Goal: Register for event/course

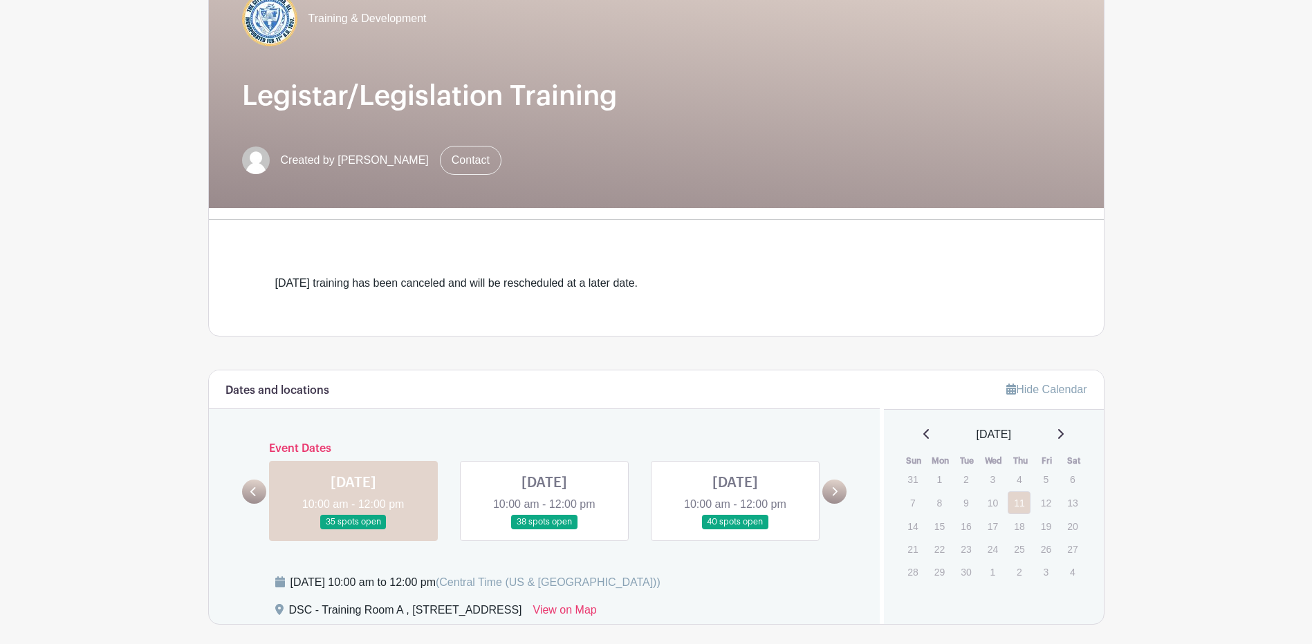
scroll to position [207, 0]
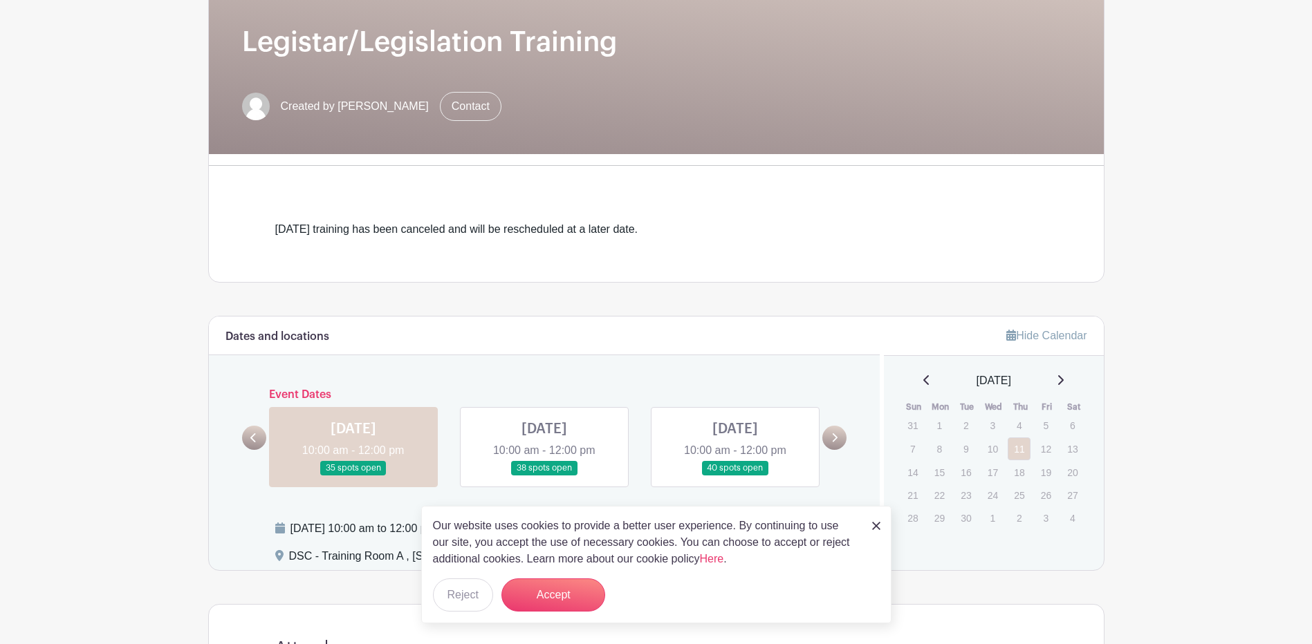
click at [873, 526] on img at bounding box center [876, 526] width 8 height 8
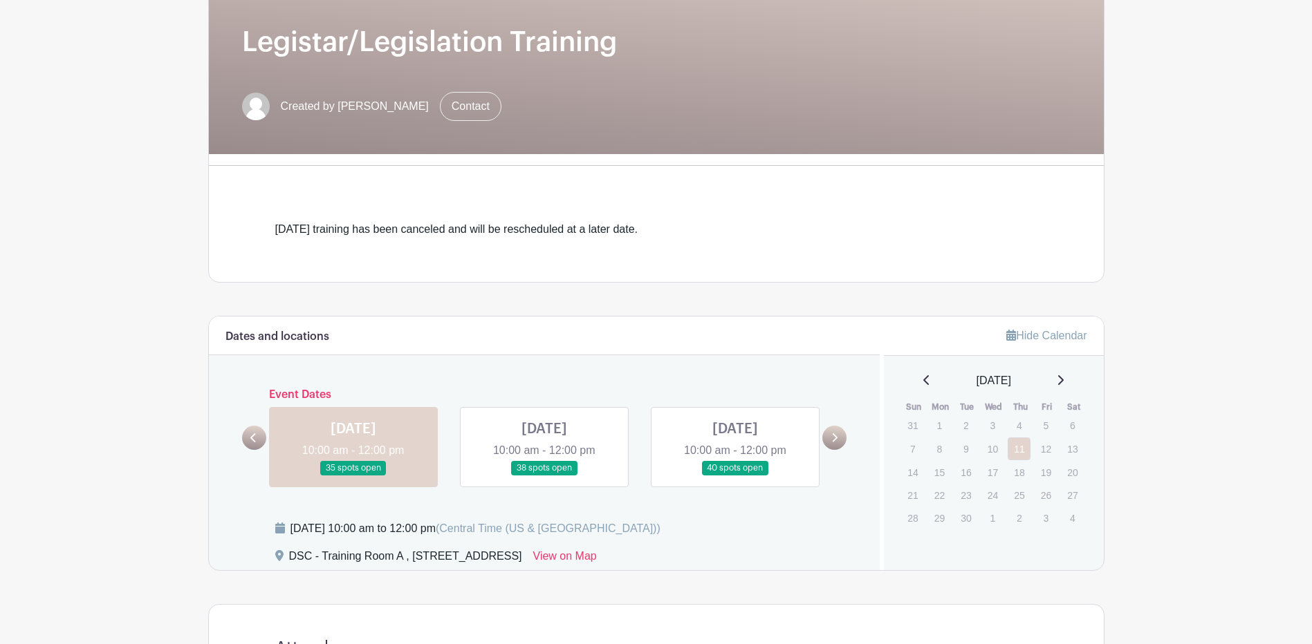
click at [353, 476] on link at bounding box center [353, 476] width 0 height 0
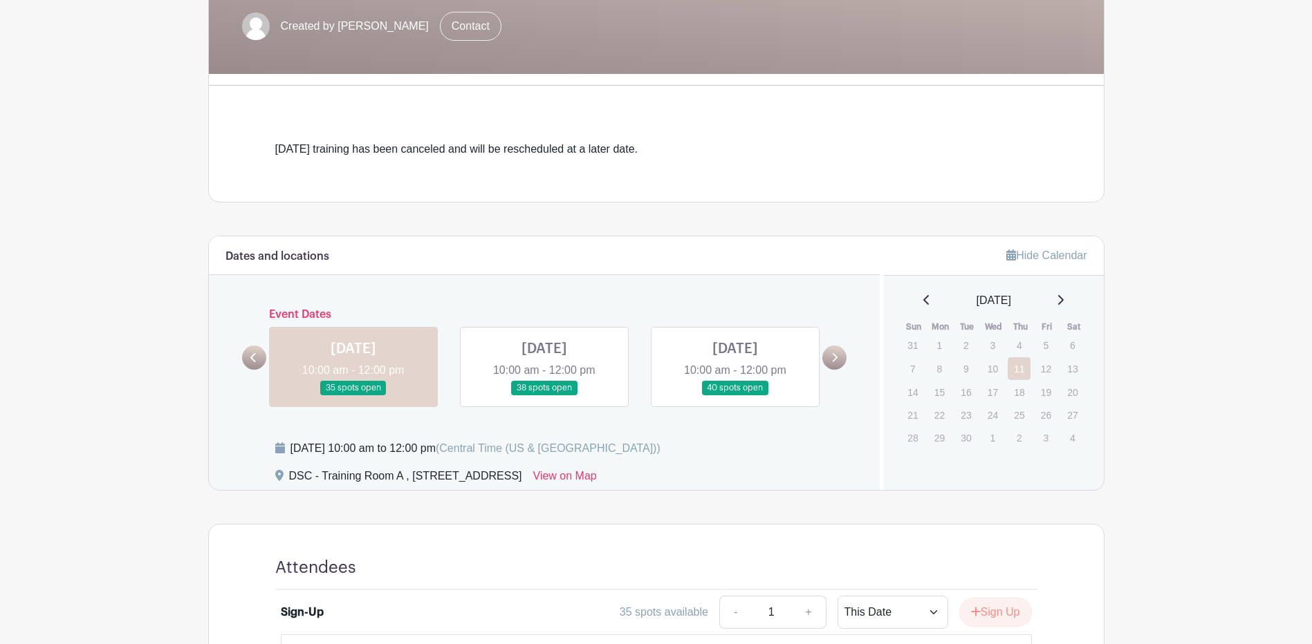
scroll to position [484, 0]
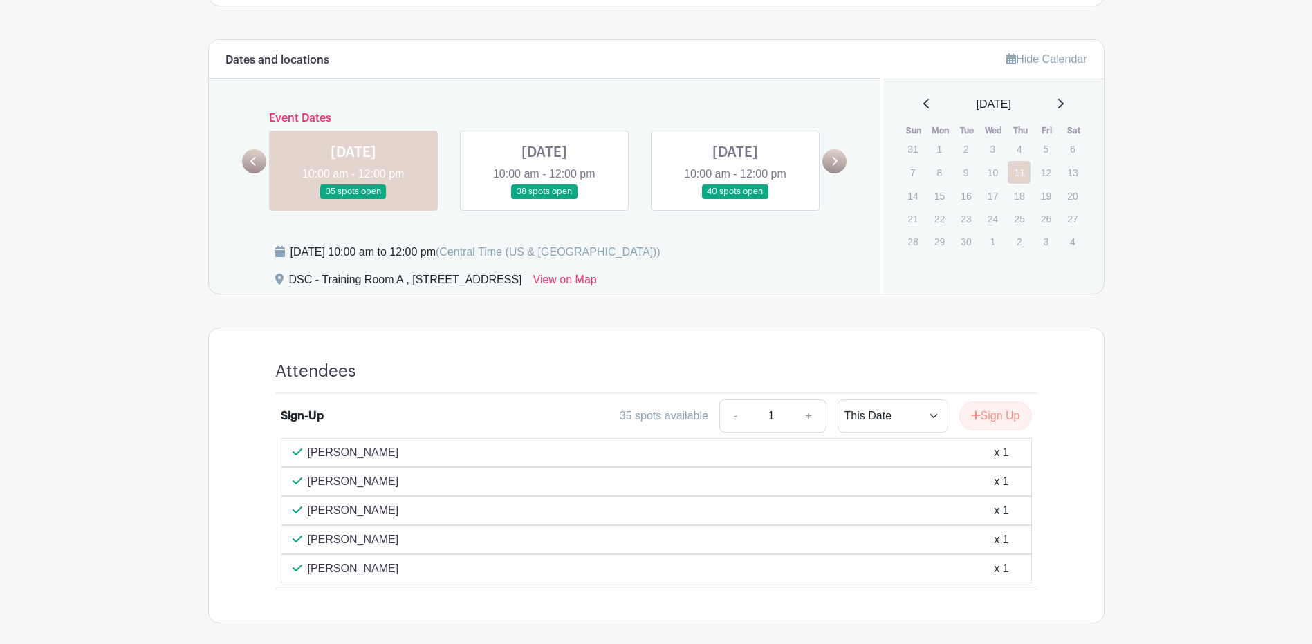
click at [544, 199] on link at bounding box center [544, 199] width 0 height 0
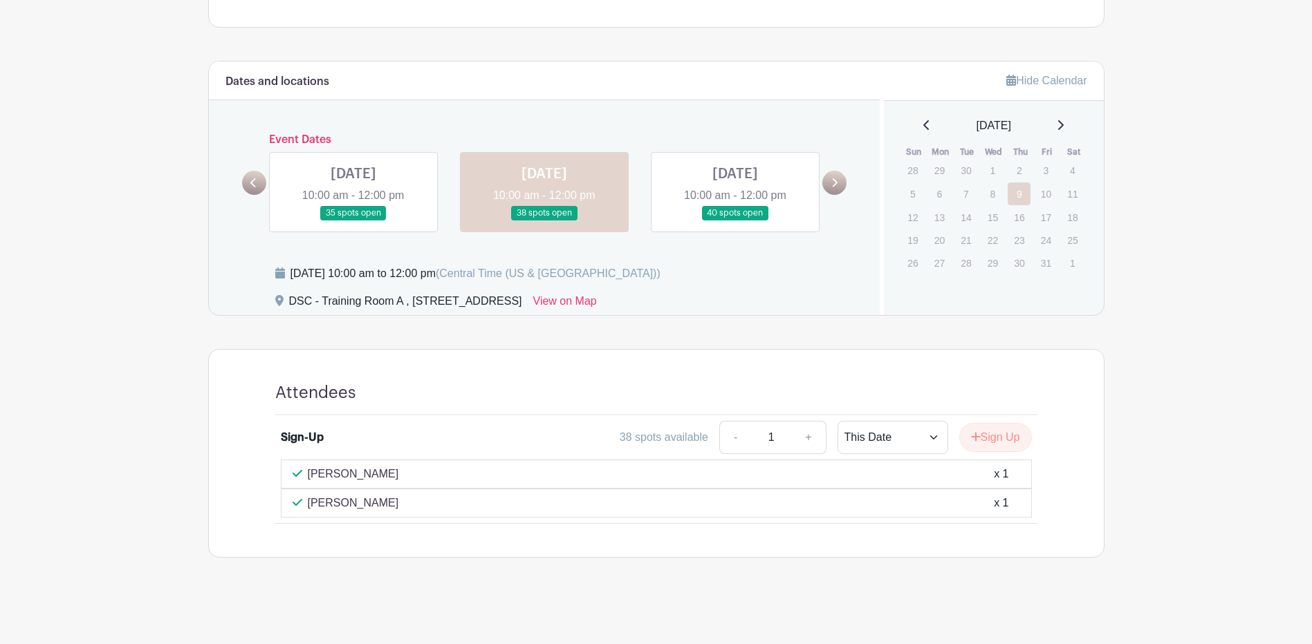
scroll to position [463, 0]
click at [735, 221] on link at bounding box center [735, 221] width 0 height 0
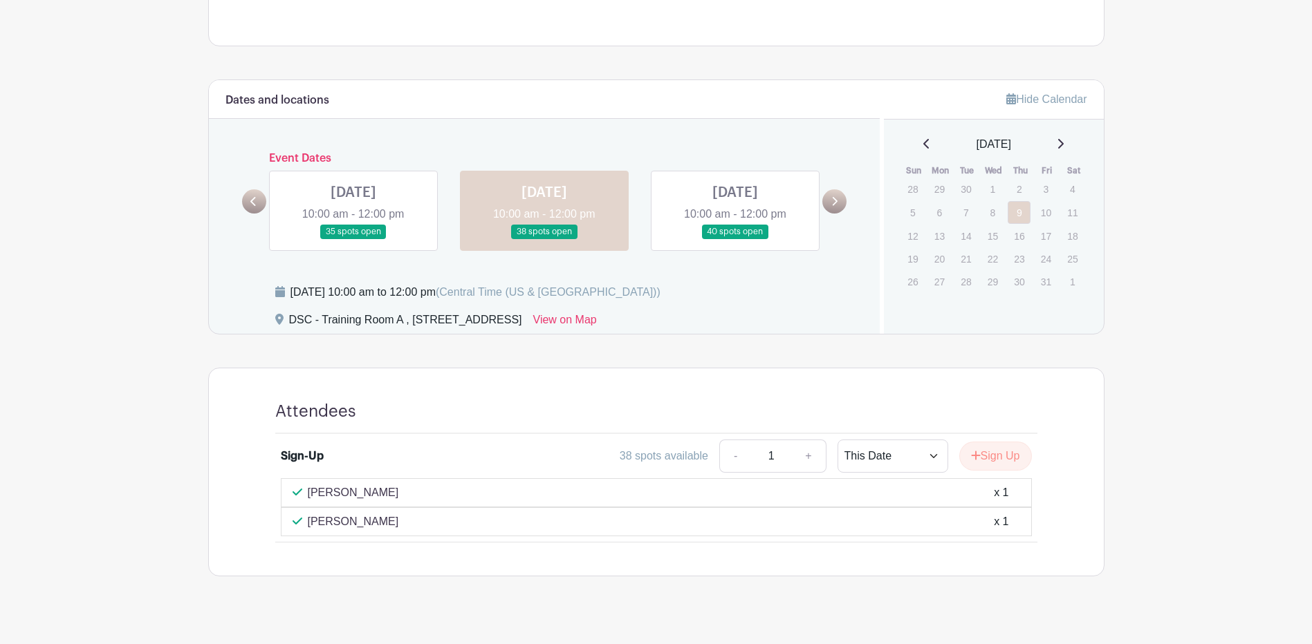
scroll to position [405, 0]
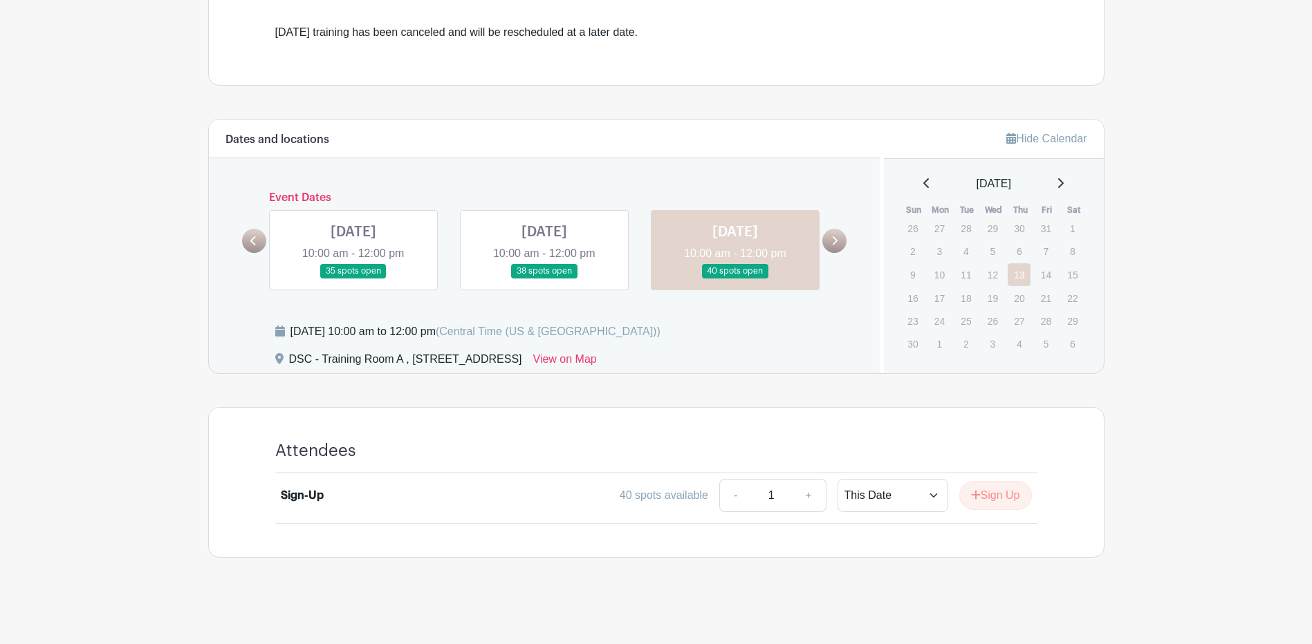
click at [544, 279] on link at bounding box center [544, 279] width 0 height 0
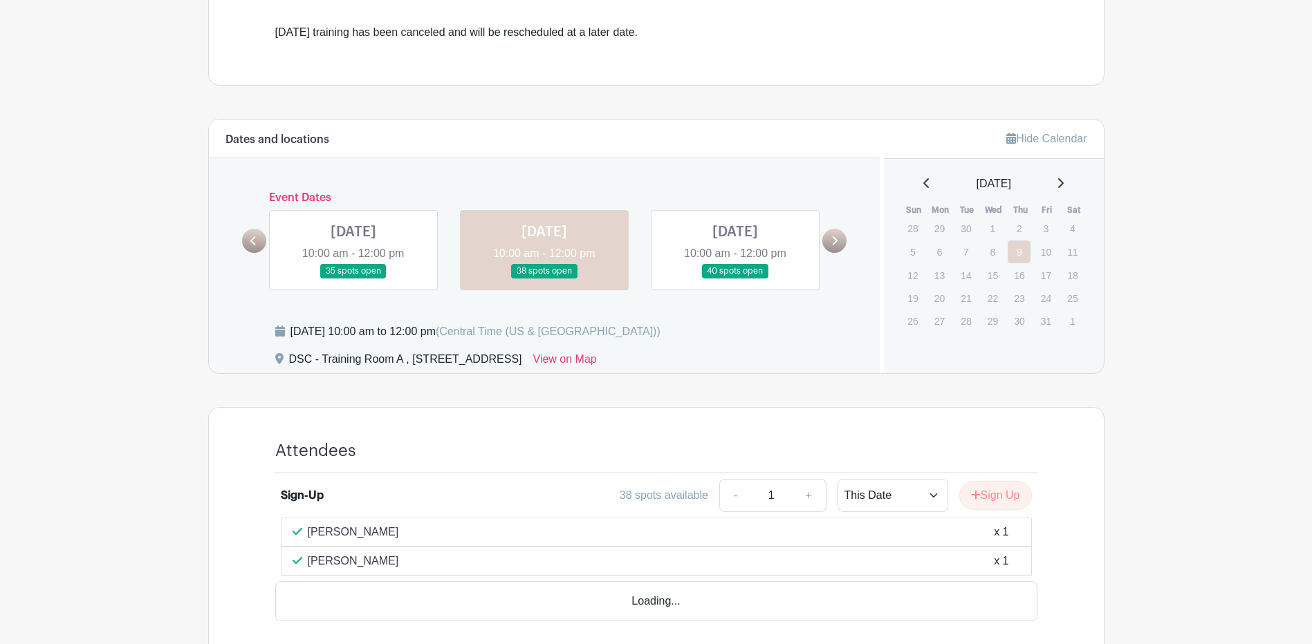
click at [544, 279] on link at bounding box center [544, 279] width 0 height 0
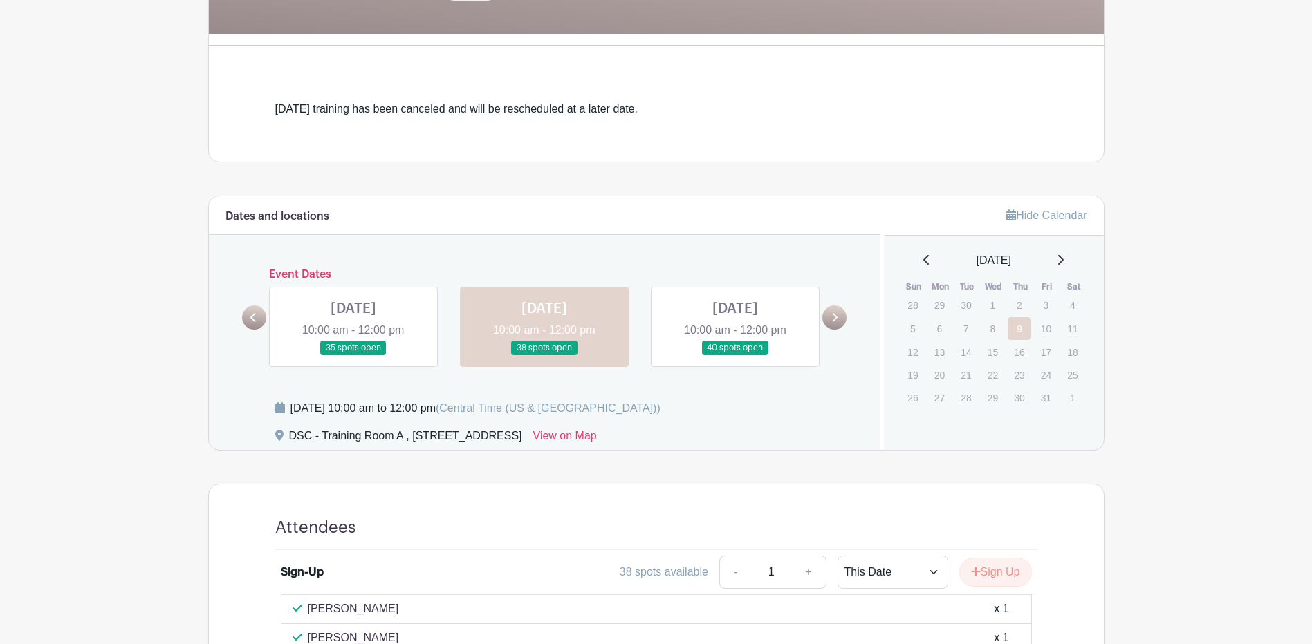
scroll to position [48, 0]
